Goal: Task Accomplishment & Management: Manage account settings

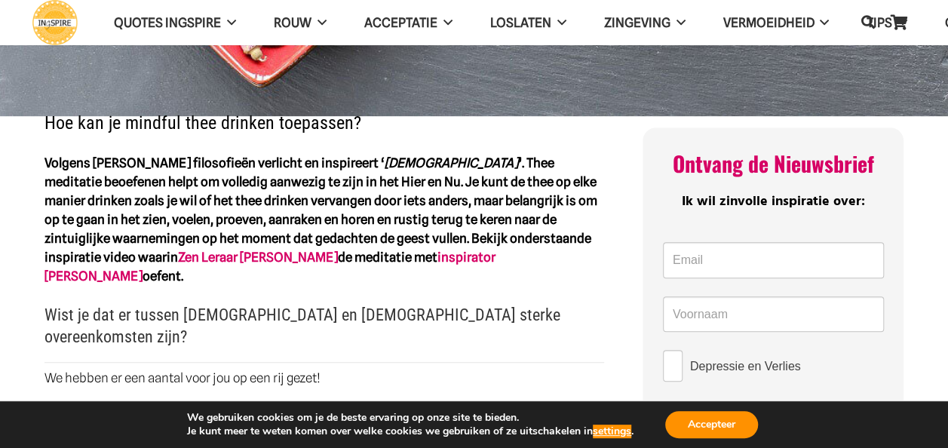
scroll to position [398, 0]
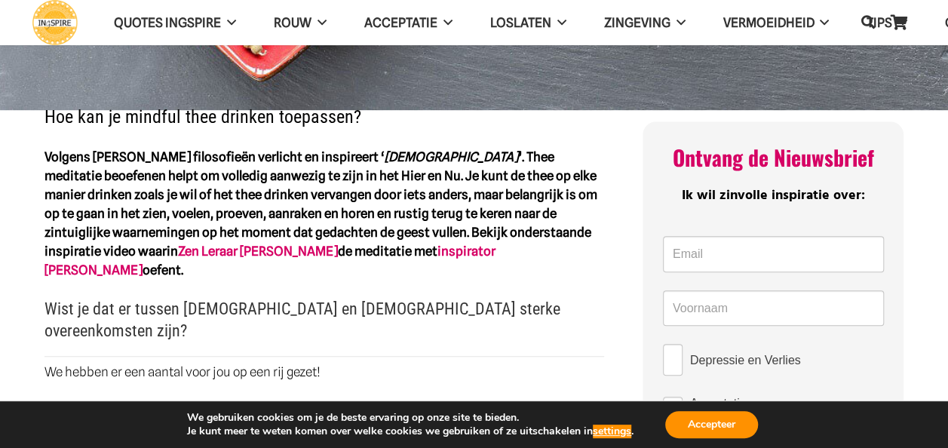
drag, startPoint x: 286, startPoint y: 203, endPoint x: 179, endPoint y: 189, distance: 107.2
click at [179, 189] on strong "Volgens [PERSON_NAME] filosofieën verlicht en inspireert ‘ [DEMOGRAPHIC_DATA] ’…" at bounding box center [320, 213] width 553 height 128
click at [51, 149] on strong "Volgens [PERSON_NAME] filosofieën verlicht en inspireert ‘ [DEMOGRAPHIC_DATA] ’…" at bounding box center [320, 213] width 553 height 128
click at [620, 428] on button "settings" at bounding box center [612, 432] width 38 height 14
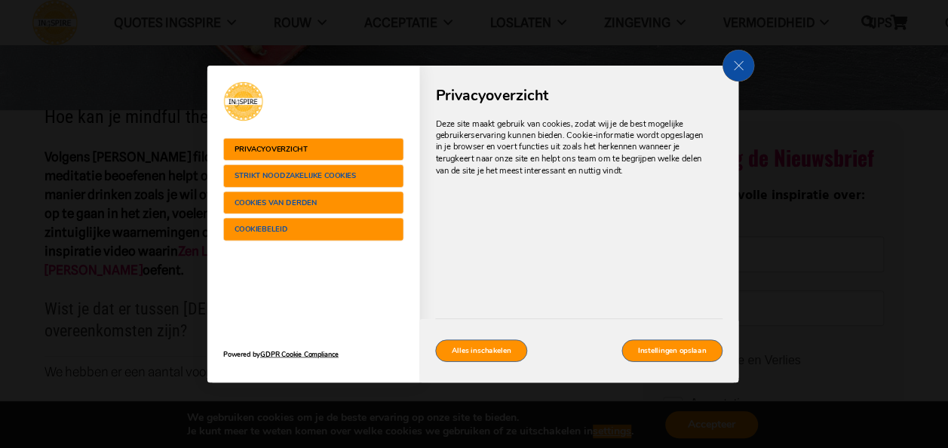
click at [273, 168] on button "Strikt noodzakelijke cookies" at bounding box center [312, 175] width 181 height 23
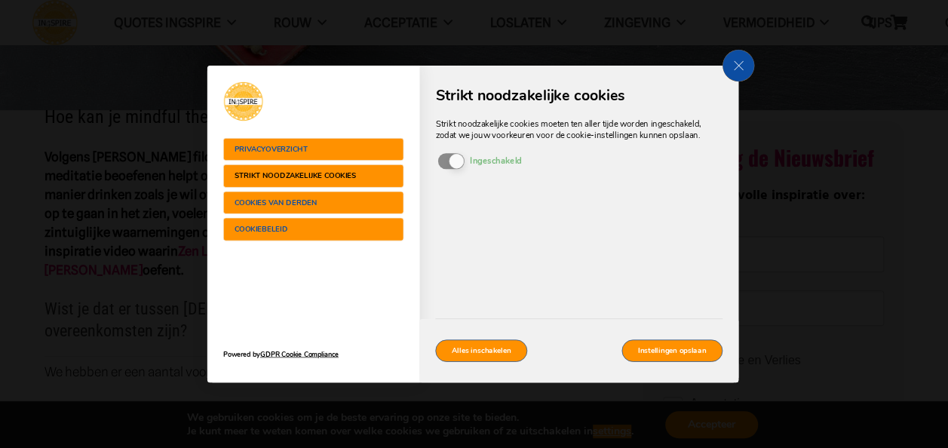
click at [287, 202] on span "Cookies van derden" at bounding box center [302, 202] width 137 height 8
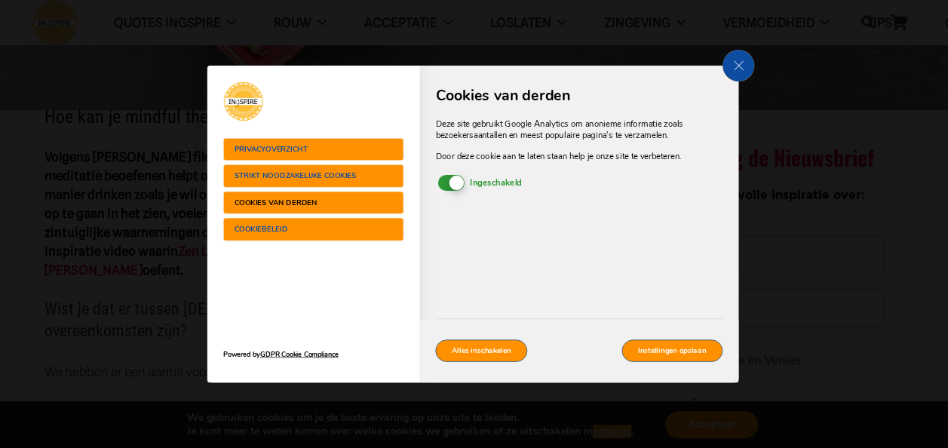
click at [290, 172] on span "Strikt noodzakelijke cookies" at bounding box center [302, 176] width 137 height 8
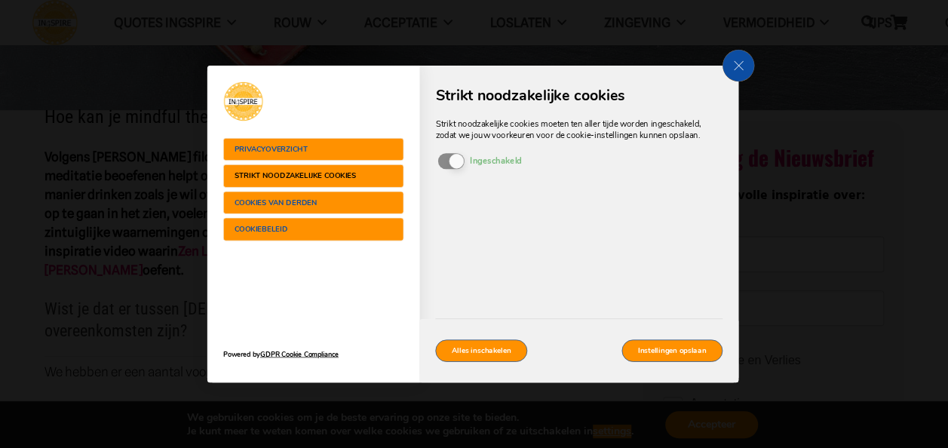
click at [307, 203] on span "Cookies van derden" at bounding box center [302, 202] width 137 height 8
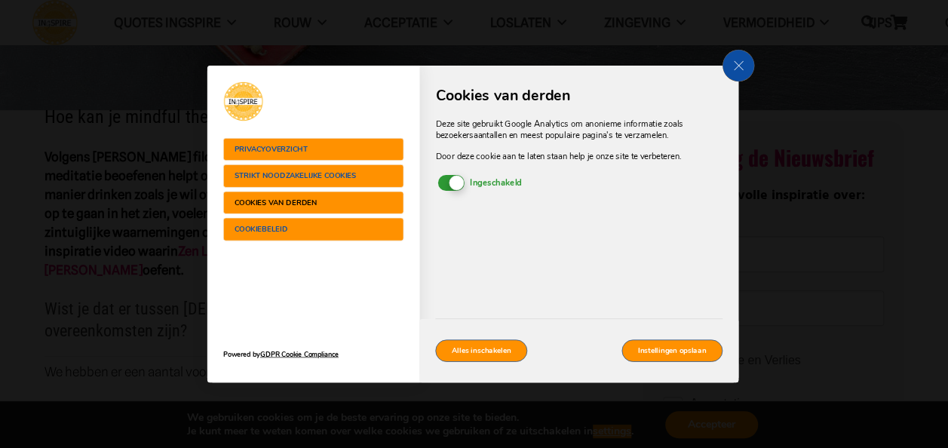
click at [443, 182] on span "Ingeschakeld Uitgeschakeld" at bounding box center [450, 183] width 26 height 16
click at [0, 0] on input "In-/uitschakelen cookies Ingeschakeld Uitgeschakeld" at bounding box center [0, 0] width 0 height 0
click at [288, 219] on button "Cookiebeleid" at bounding box center [312, 229] width 181 height 23
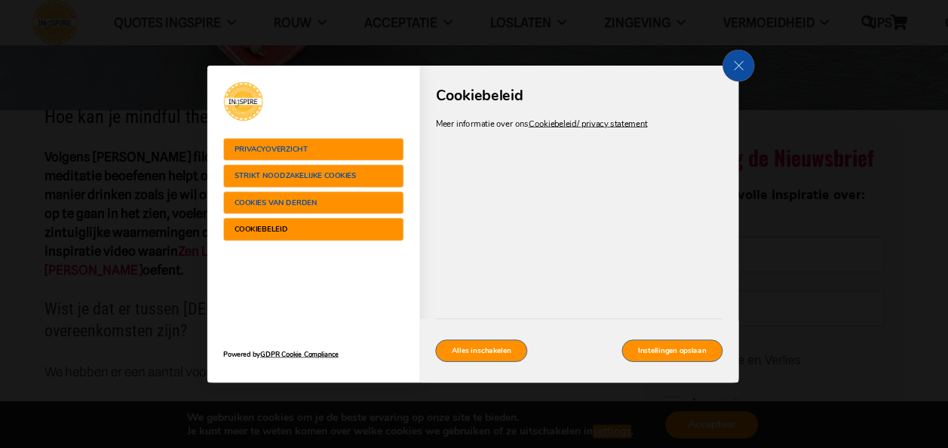
click at [302, 178] on span "Strikt noodzakelijke cookies" at bounding box center [302, 176] width 137 height 8
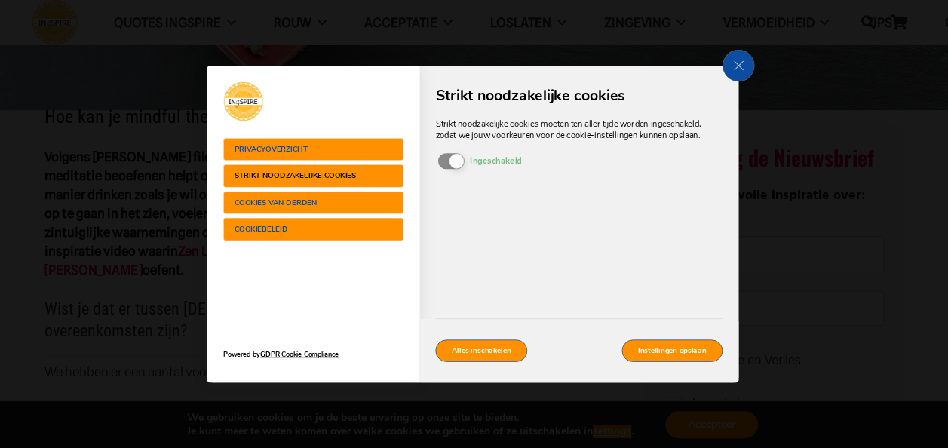
click at [443, 161] on div "Strikt noodzakelijke cookies moeten ten aller tijde worden ingeschakeld, zodat …" at bounding box center [578, 155] width 287 height 74
click at [357, 146] on span "Privacyoverzicht" at bounding box center [302, 150] width 137 height 8
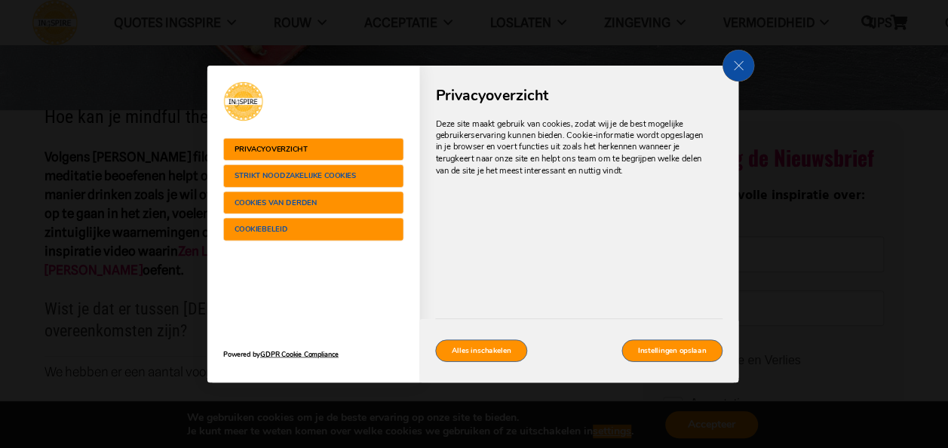
click at [337, 178] on span "Strikt noodzakelijke cookies" at bounding box center [302, 176] width 137 height 8
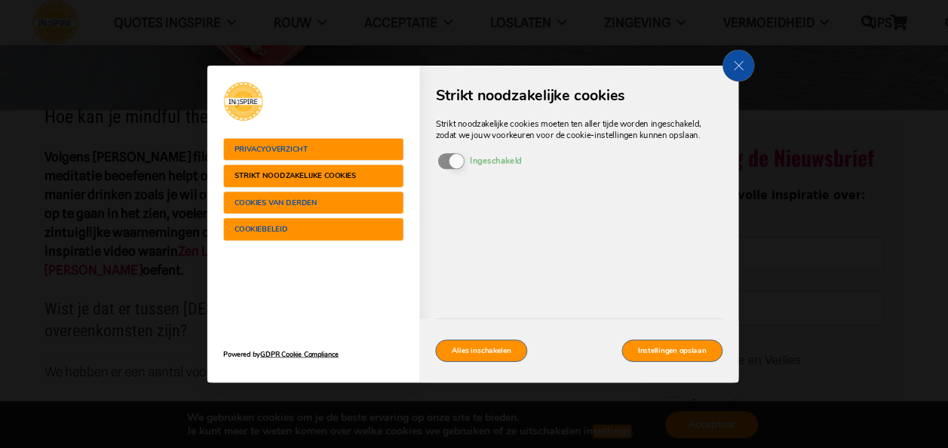
click at [331, 193] on button "Cookies van derden" at bounding box center [312, 202] width 181 height 23
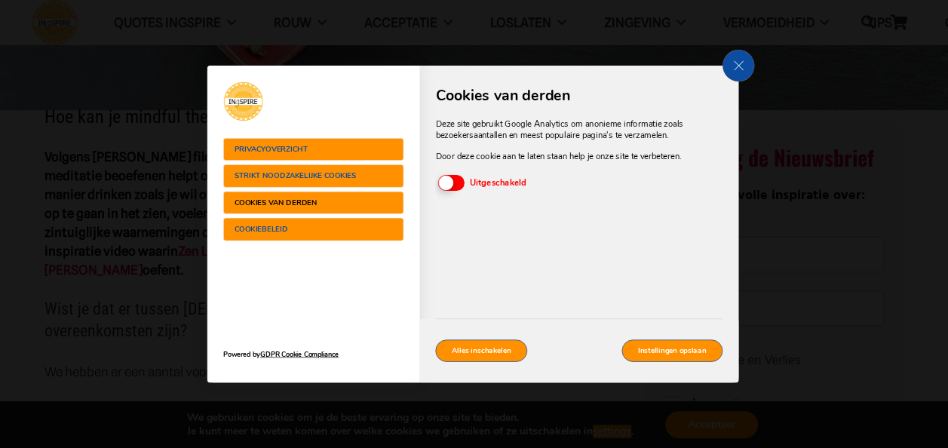
click at [323, 226] on span "Cookiebeleid" at bounding box center [302, 229] width 137 height 8
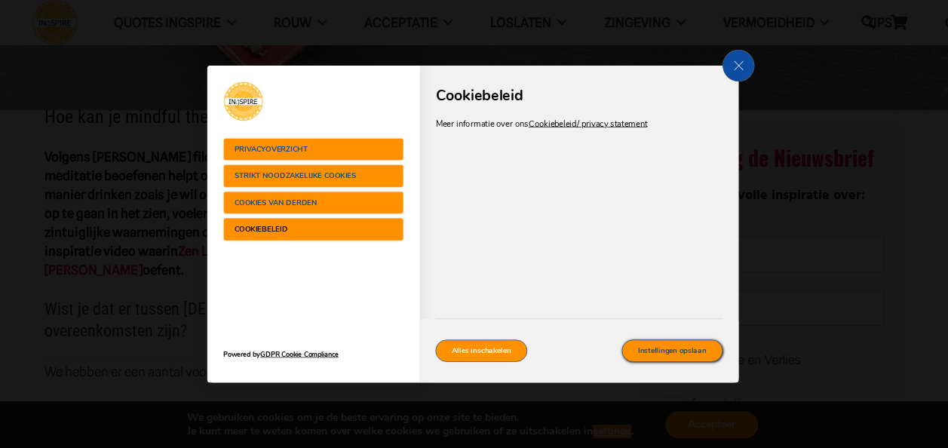
click at [664, 353] on button "Instellingen opslaan" at bounding box center [671, 350] width 101 height 22
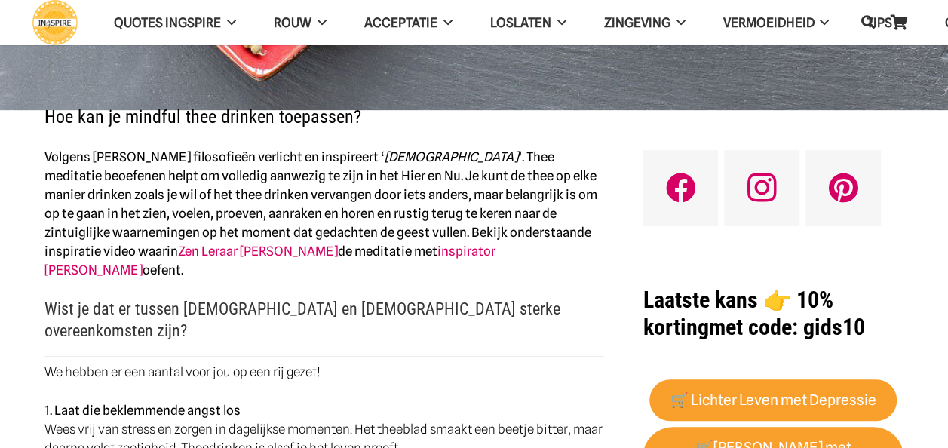
scroll to position [398, 0]
click at [48, 149] on strong "Volgens [PERSON_NAME] filosofieën verlicht en inspireert ‘ [DEMOGRAPHIC_DATA] ’…" at bounding box center [320, 213] width 553 height 128
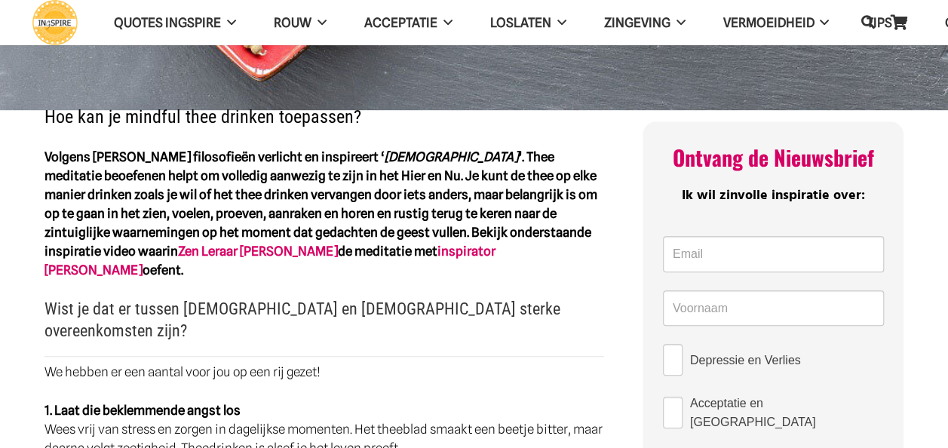
drag, startPoint x: 294, startPoint y: 201, endPoint x: 108, endPoint y: 110, distance: 207.1
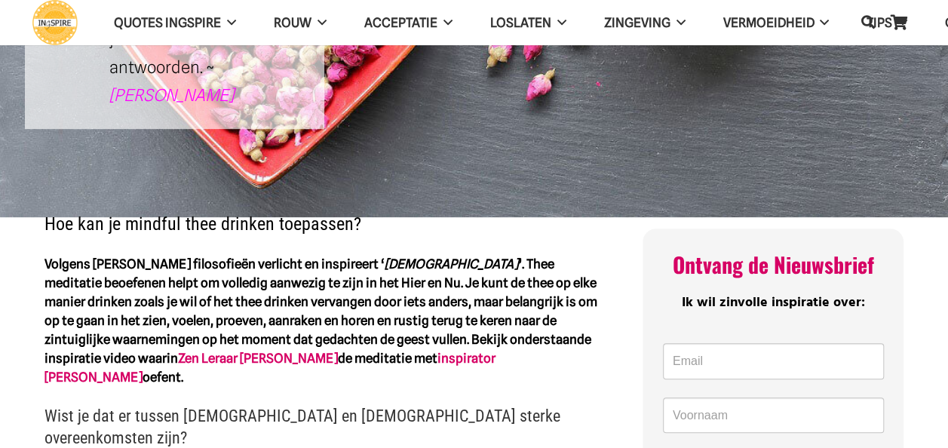
scroll to position [297, 0]
